Goal: Task Accomplishment & Management: Use online tool/utility

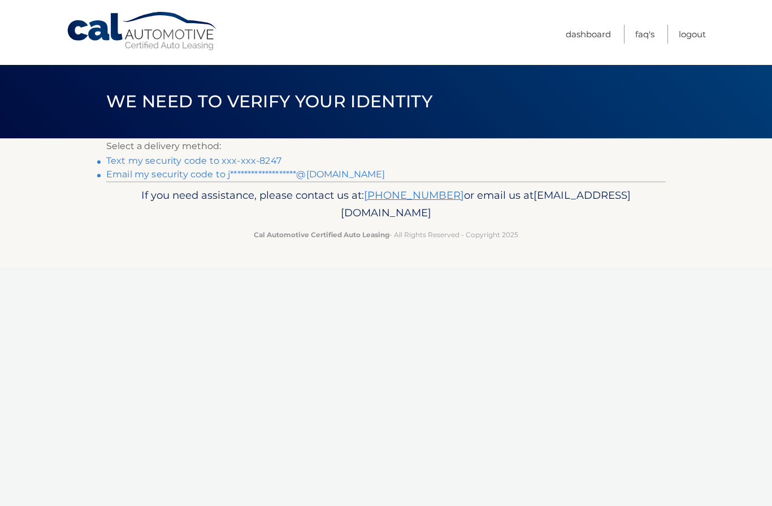
click at [259, 160] on link "Text my security code to xxx-xxx-8247" at bounding box center [193, 160] width 175 height 11
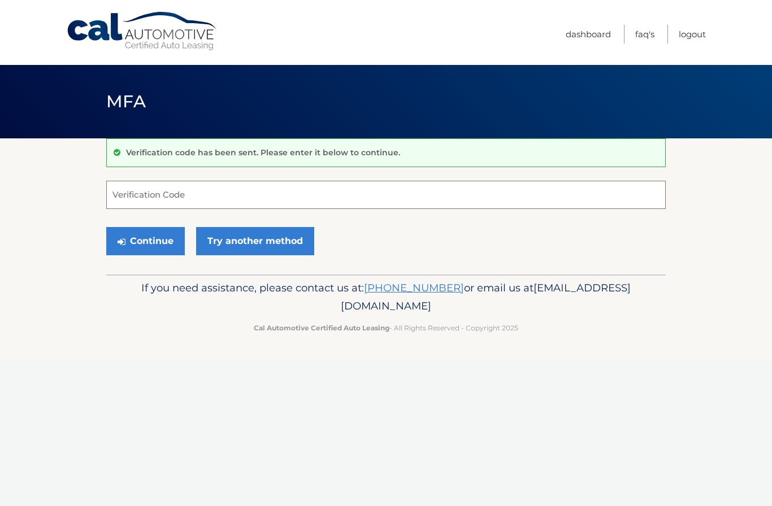
click at [280, 200] on input "Verification Code" at bounding box center [385, 195] width 559 height 28
type input "292649"
click at [145, 241] on button "Continue" at bounding box center [145, 241] width 79 height 28
click at [132, 237] on button "Continue" at bounding box center [145, 241] width 79 height 28
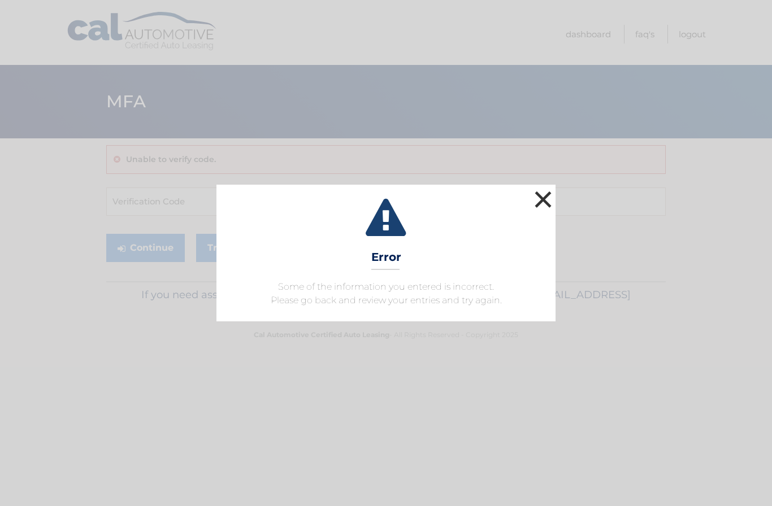
click at [545, 201] on button "×" at bounding box center [543, 199] width 23 height 23
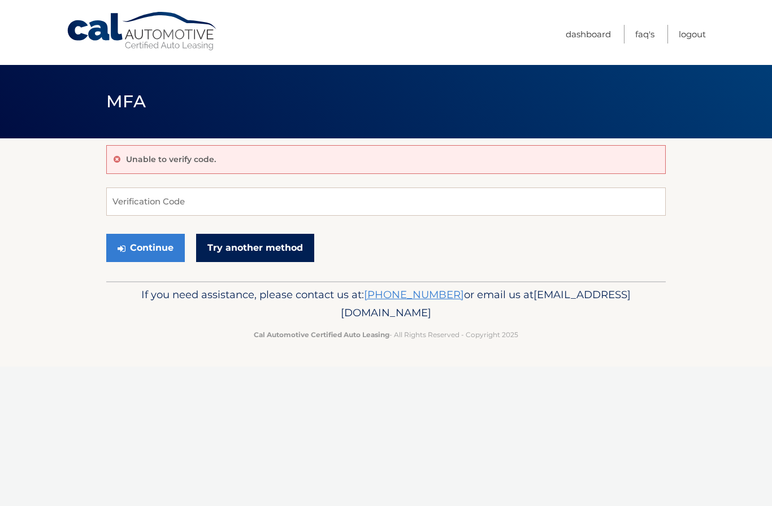
click at [270, 248] on link "Try another method" at bounding box center [255, 248] width 118 height 28
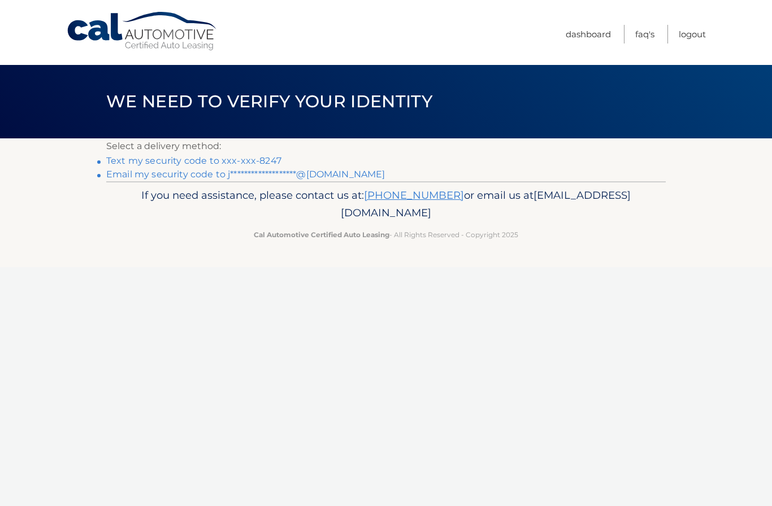
click at [303, 177] on link "**********" at bounding box center [245, 174] width 279 height 11
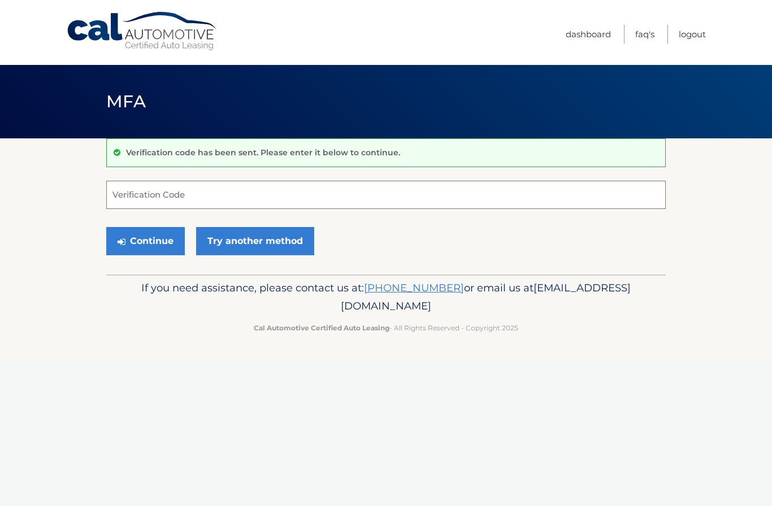
click at [286, 197] on input "Verification Code" at bounding box center [385, 195] width 559 height 28
click at [350, 186] on input "Verification Code" at bounding box center [385, 195] width 559 height 28
type input "926203"
click at [171, 244] on button "Continue" at bounding box center [145, 241] width 79 height 28
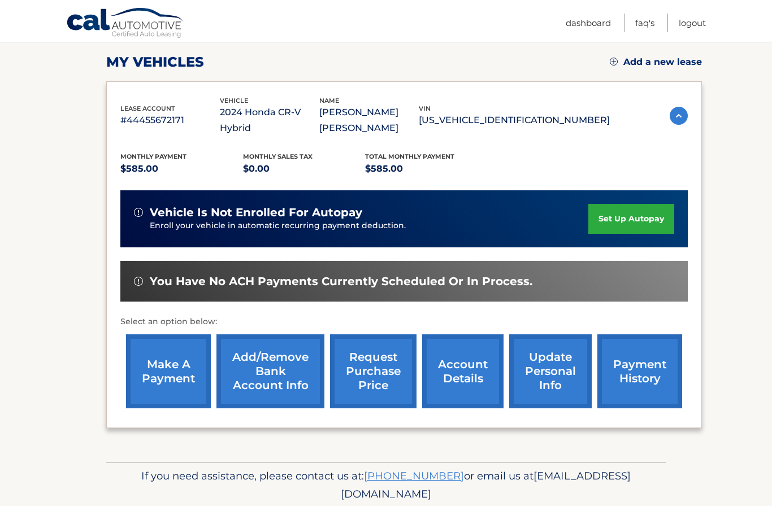
scroll to position [151, 0]
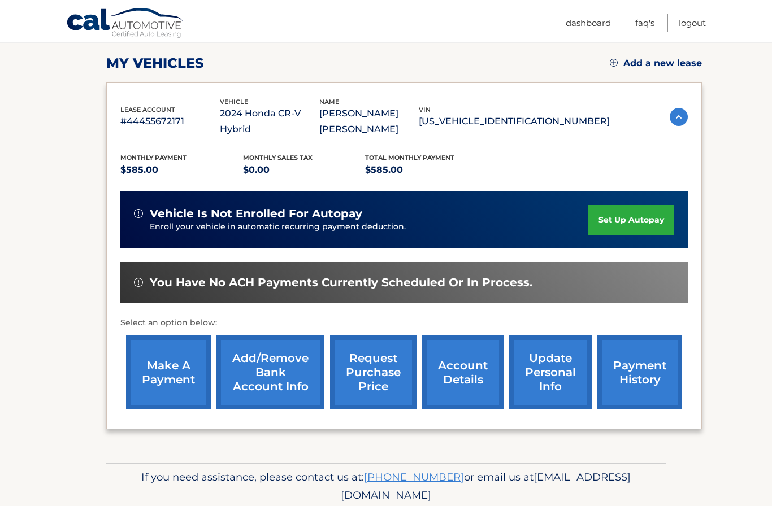
click at [384, 392] on link "request purchase price" at bounding box center [373, 373] width 86 height 74
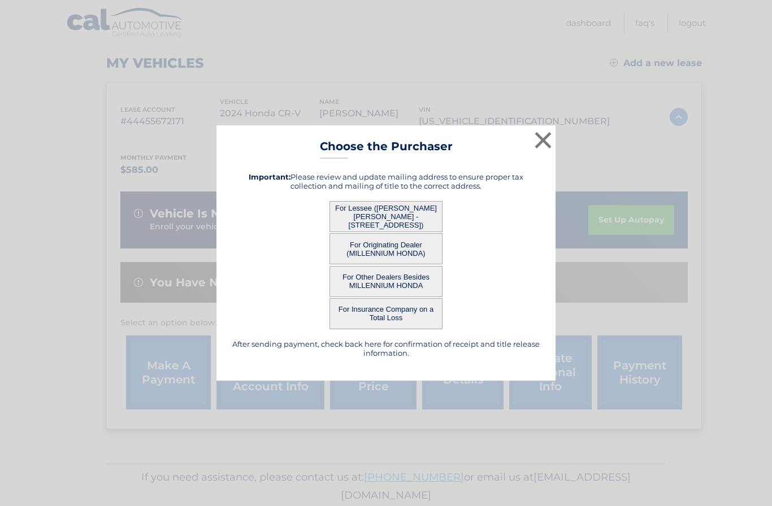
click at [419, 232] on button "For Lessee ([PERSON_NAME] [PERSON_NAME] - [STREET_ADDRESS])" at bounding box center [385, 216] width 113 height 31
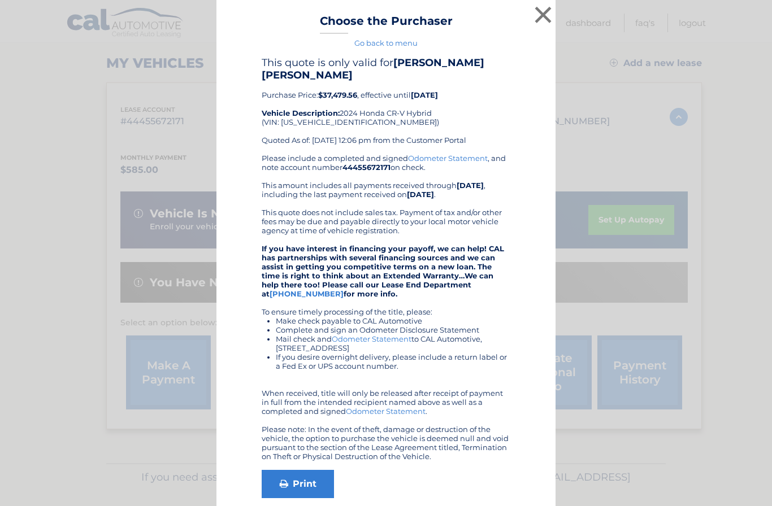
click at [682, 379] on div "× Choose the Purchaser Go back to menu After sending payment, check back here f…" at bounding box center [386, 280] width 763 height 560
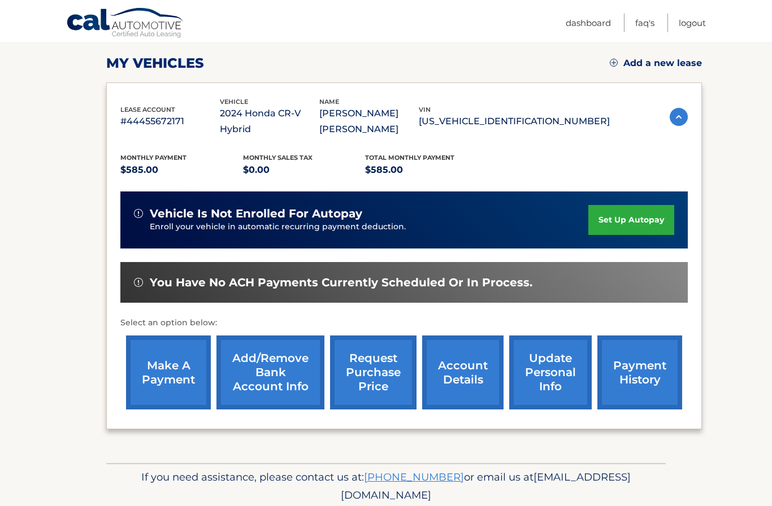
click at [374, 368] on link "request purchase price" at bounding box center [373, 373] width 86 height 74
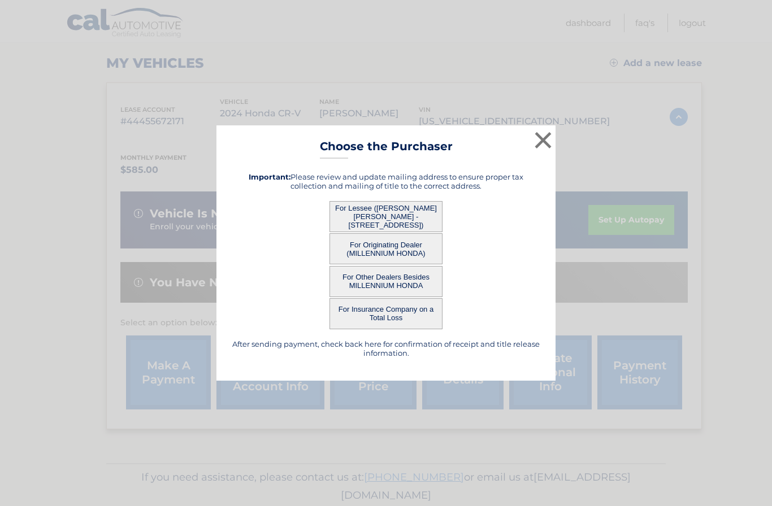
click at [409, 232] on button "For Lessee ([PERSON_NAME] [PERSON_NAME] - [STREET_ADDRESS])" at bounding box center [385, 216] width 113 height 31
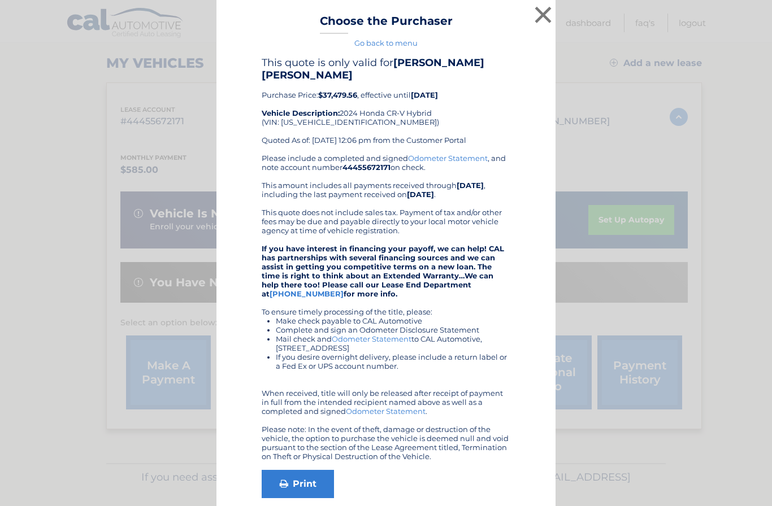
click at [179, 506] on div "× Choose the Purchaser Go back to menu After sending payment, check back here f…" at bounding box center [386, 280] width 763 height 560
